Goal: Task Accomplishment & Management: Manage account settings

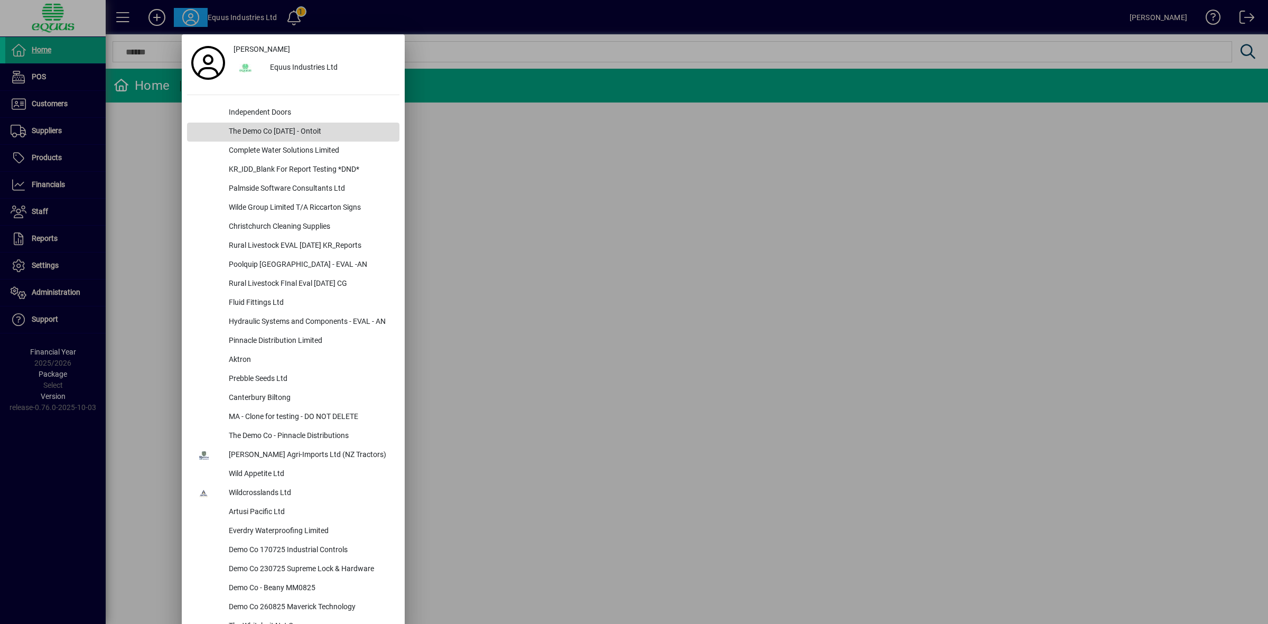
click at [239, 133] on div "The Demo Co [DATE] - Ontoit" at bounding box center [309, 132] width 179 height 19
